Goal: Information Seeking & Learning: Learn about a topic

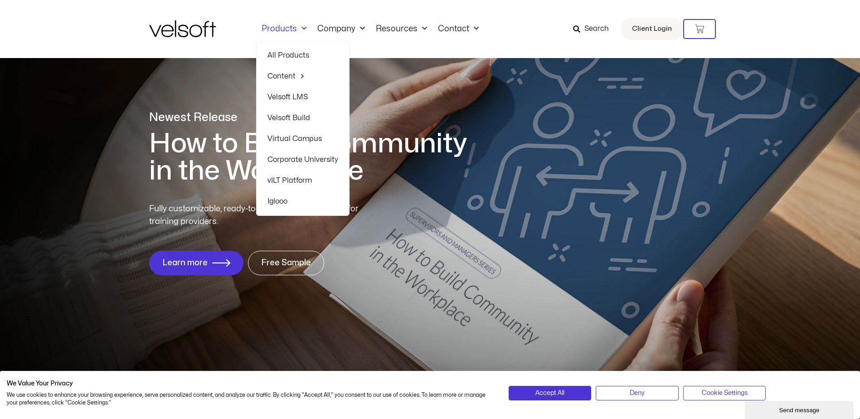
click at [296, 95] on link "Velsoft LMS" at bounding box center [303, 97] width 71 height 21
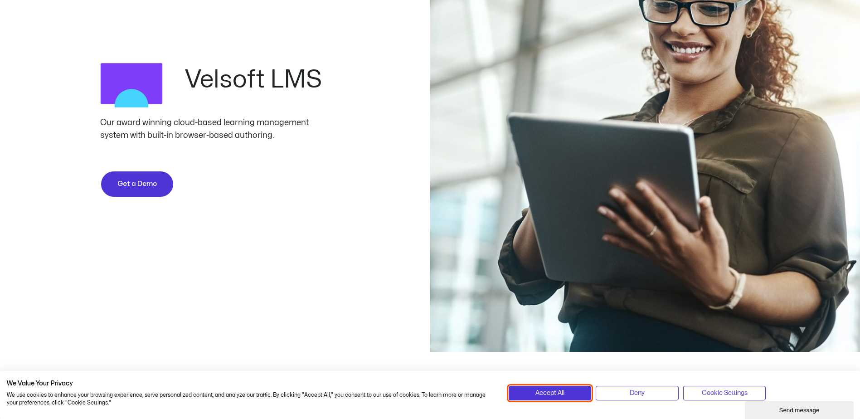
drag, startPoint x: 546, startPoint y: 398, endPoint x: 475, endPoint y: 317, distance: 107.6
click at [545, 395] on span "Accept All" at bounding box center [550, 393] width 29 height 10
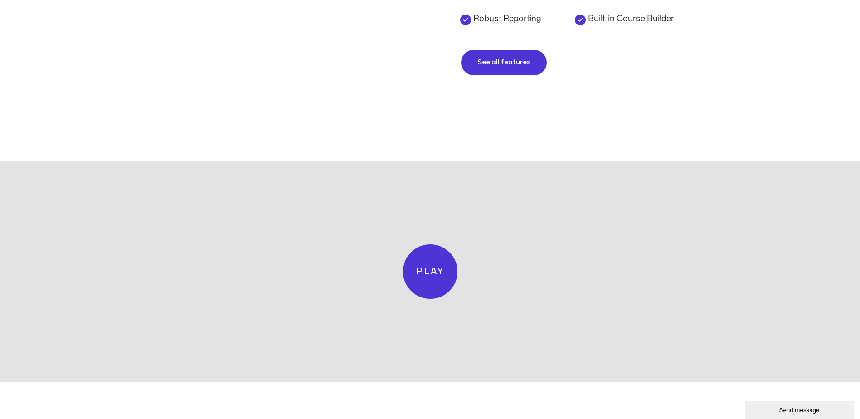
scroll to position [1859, 0]
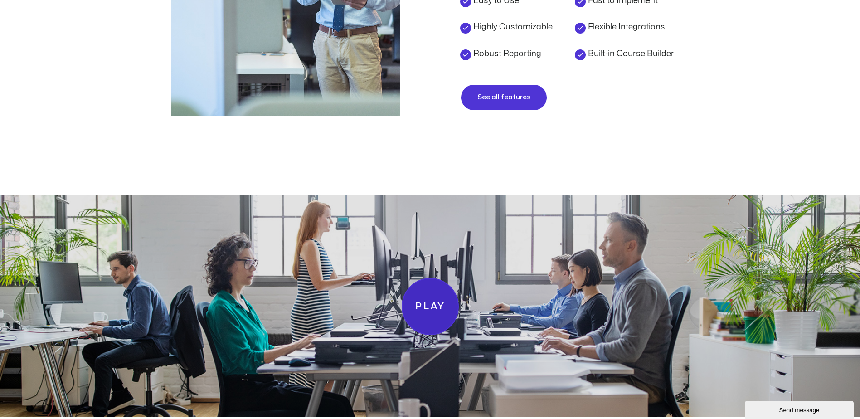
click at [429, 303] on span "Play" at bounding box center [430, 306] width 30 height 15
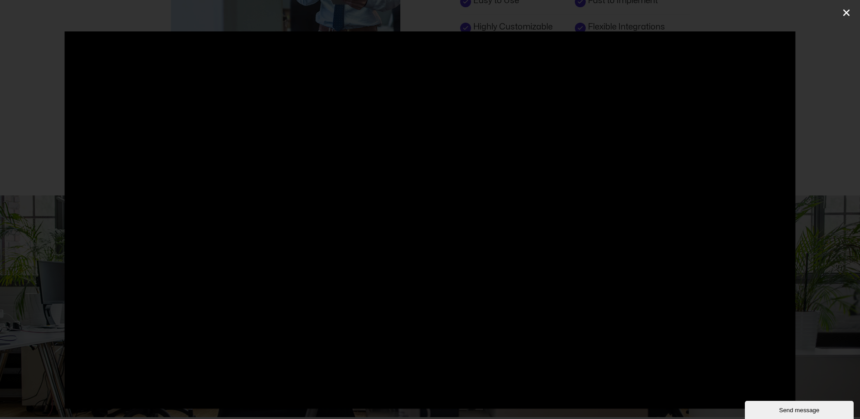
click at [846, 16] on icon "Close (Esc)" at bounding box center [846, 12] width 9 height 9
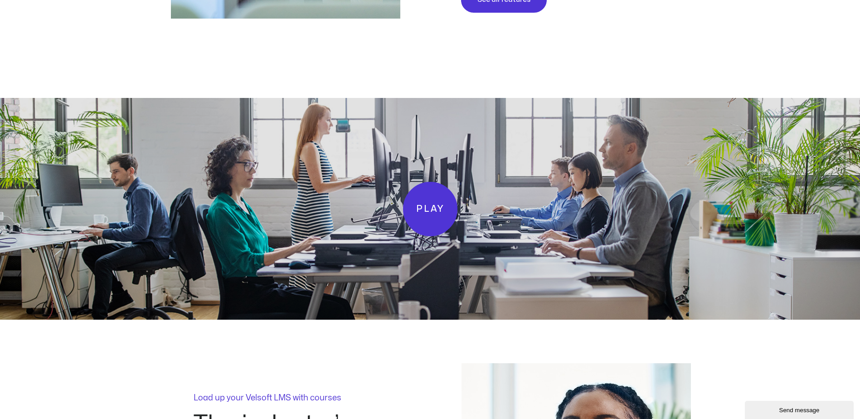
scroll to position [1792, 0]
